Goal: Navigation & Orientation: Find specific page/section

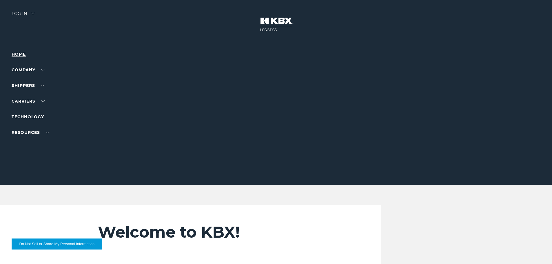
click at [22, 54] on link "Home" at bounding box center [19, 54] width 14 height 5
click at [21, 15] on div "Log in" at bounding box center [23, 16] width 23 height 8
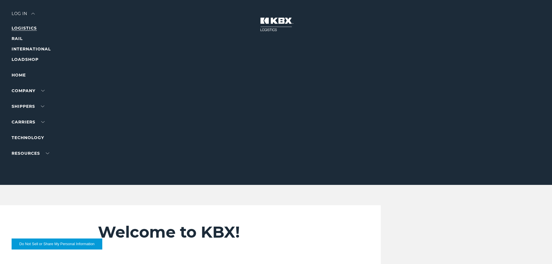
click at [24, 28] on link "LOGISTICS" at bounding box center [24, 28] width 25 height 5
